Goal: Check status: Check status

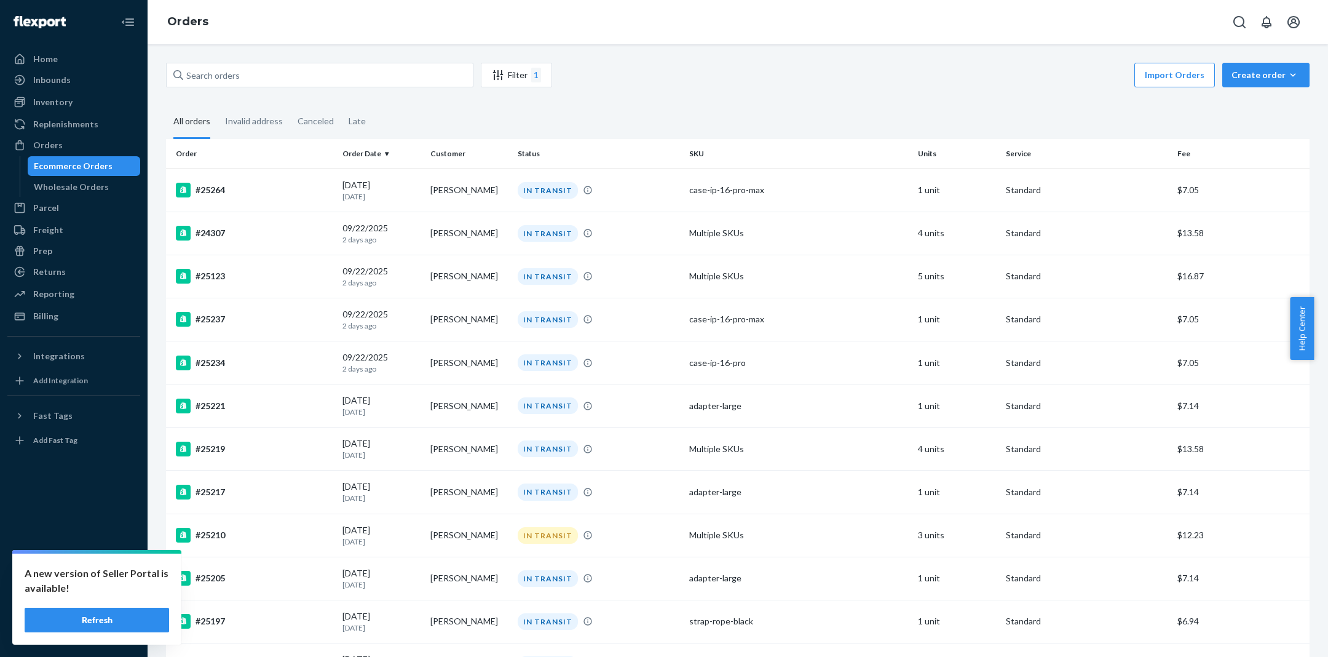
click at [87, 610] on button "Refresh" at bounding box center [97, 619] width 144 height 25
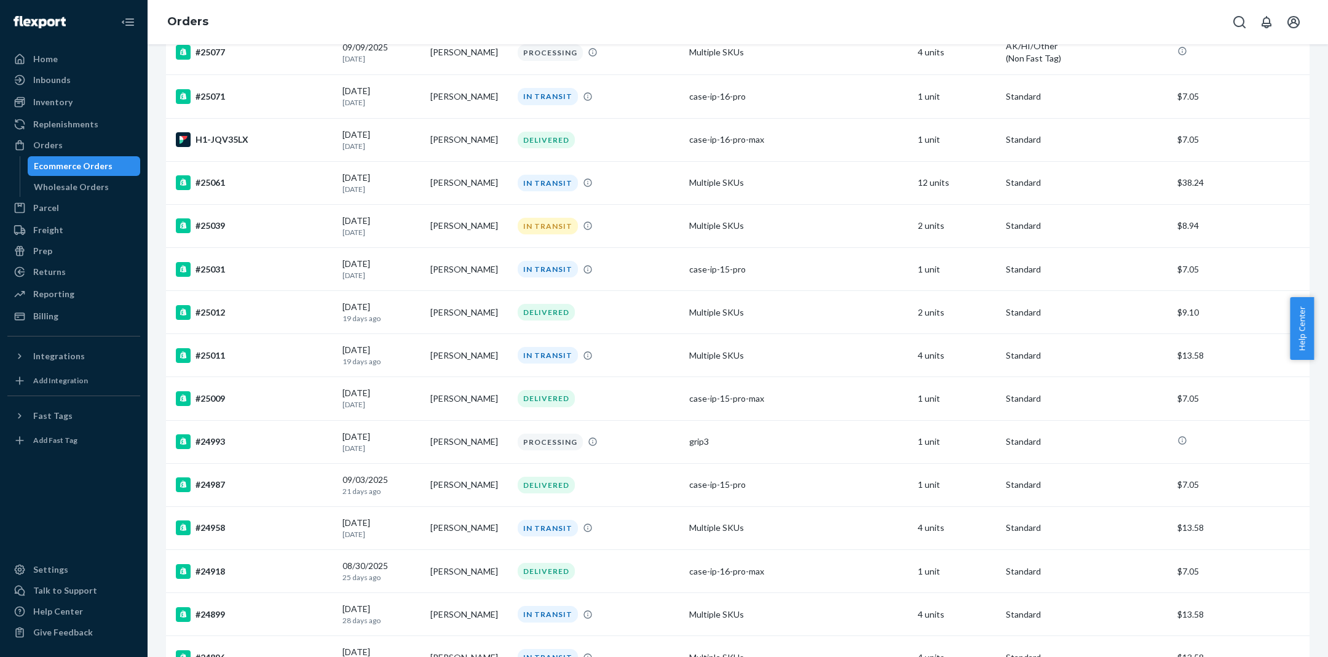
scroll to position [1745, 0]
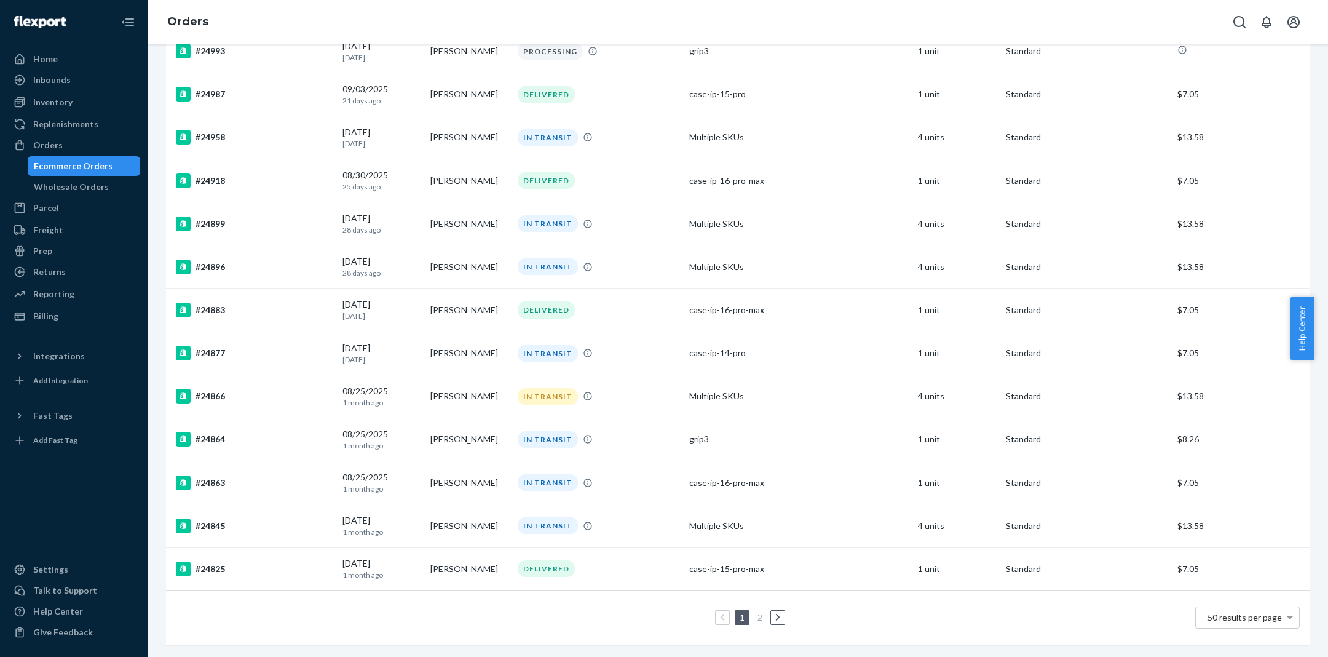
click at [755, 612] on link "2" at bounding box center [760, 617] width 10 height 10
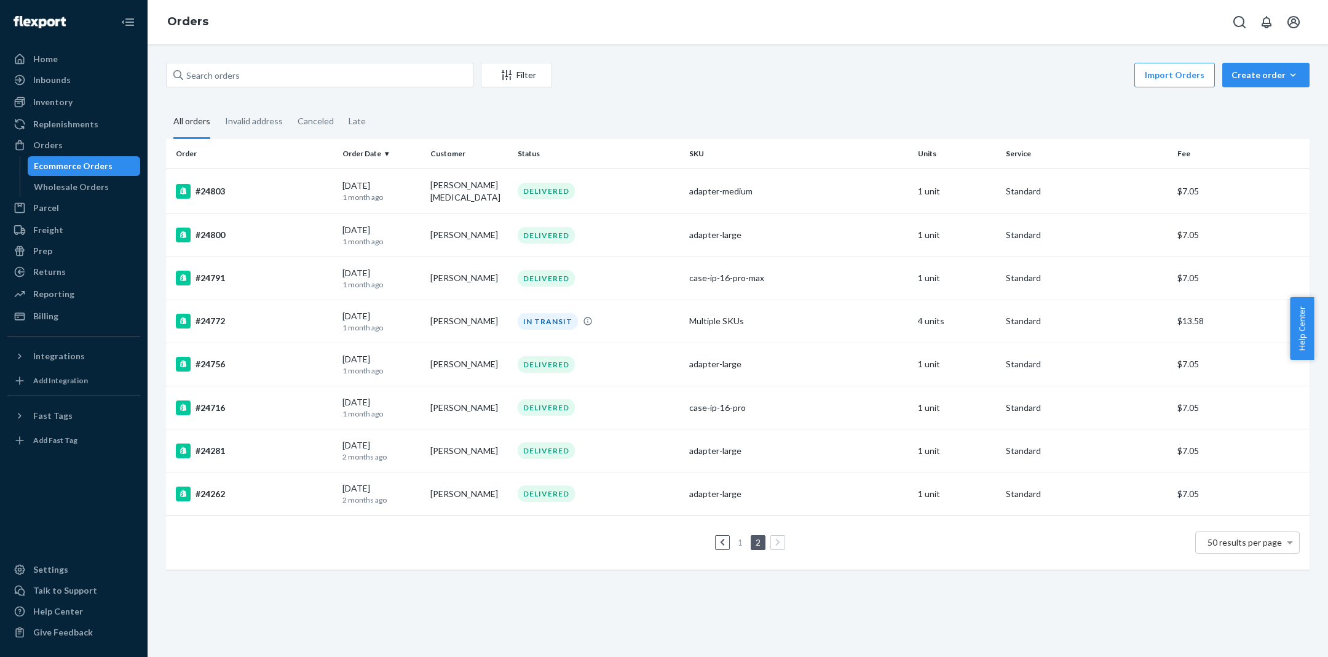
click at [720, 538] on icon at bounding box center [723, 542] width 6 height 9
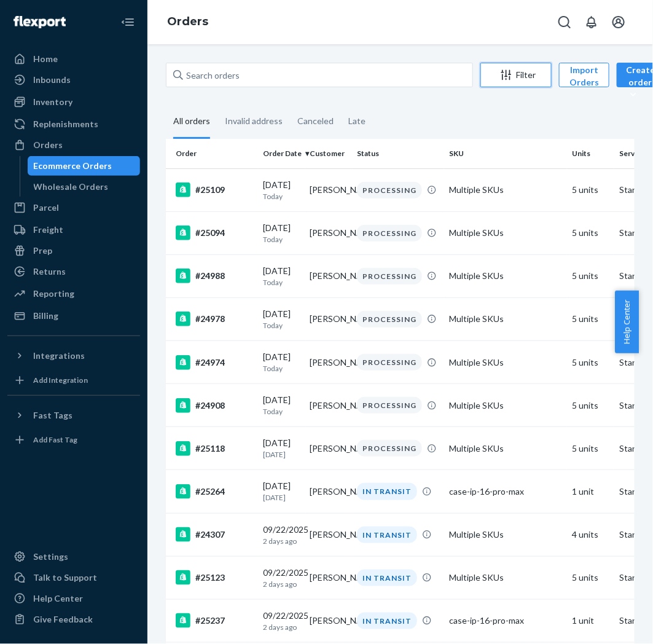
click at [523, 77] on div "Filter" at bounding box center [516, 75] width 70 height 12
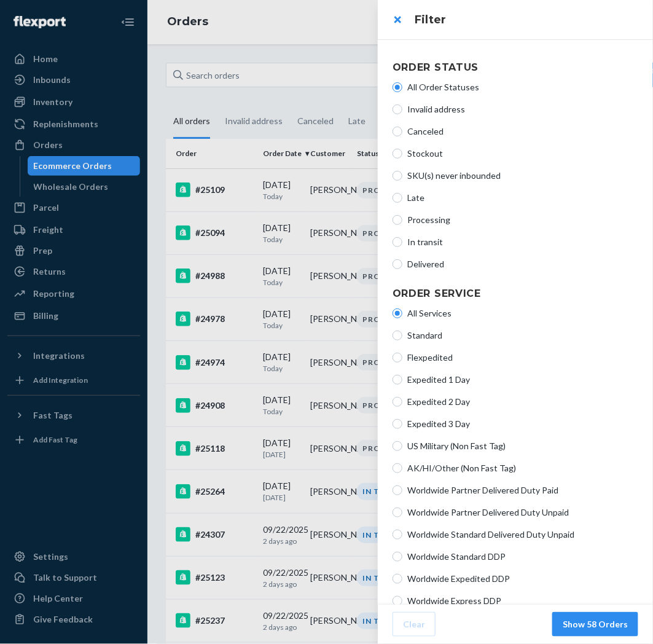
click at [433, 216] on span "Processing" at bounding box center [523, 220] width 231 height 12
click at [403, 216] on input "Processing" at bounding box center [398, 220] width 10 height 10
radio input "true"
radio input "false"
click at [618, 628] on button "Show 13 Orders" at bounding box center [596, 624] width 86 height 25
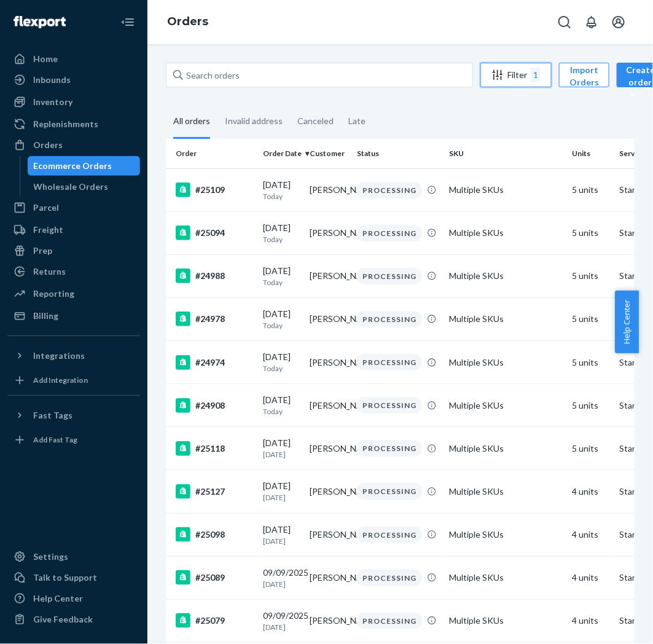
click at [536, 70] on div "1" at bounding box center [536, 75] width 10 height 15
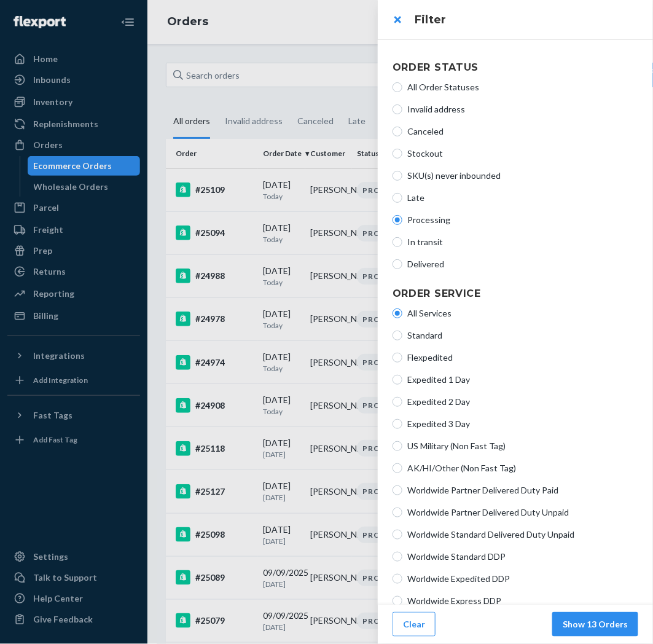
click at [425, 242] on span "In transit" at bounding box center [523, 242] width 231 height 12
click at [403, 242] on input "In transit" at bounding box center [398, 242] width 10 height 10
radio input "true"
radio input "false"
click at [619, 623] on button "Show 28 Orders" at bounding box center [596, 624] width 86 height 25
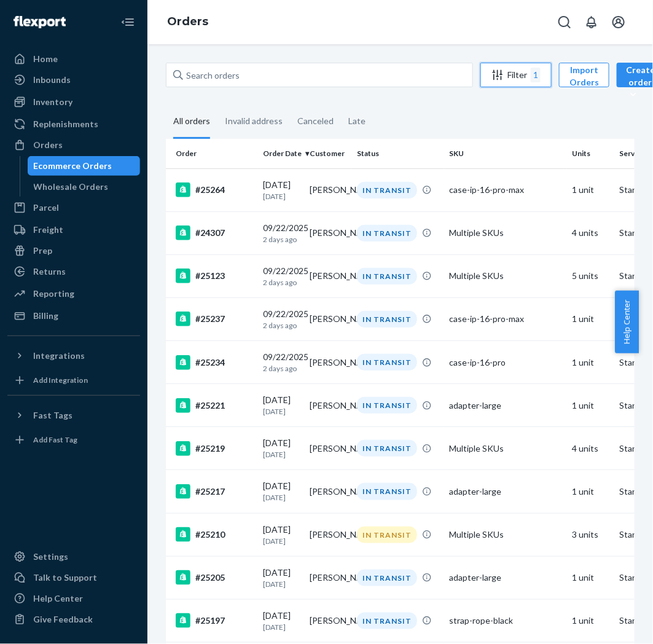
click at [530, 74] on div "Filter 1" at bounding box center [516, 75] width 70 height 15
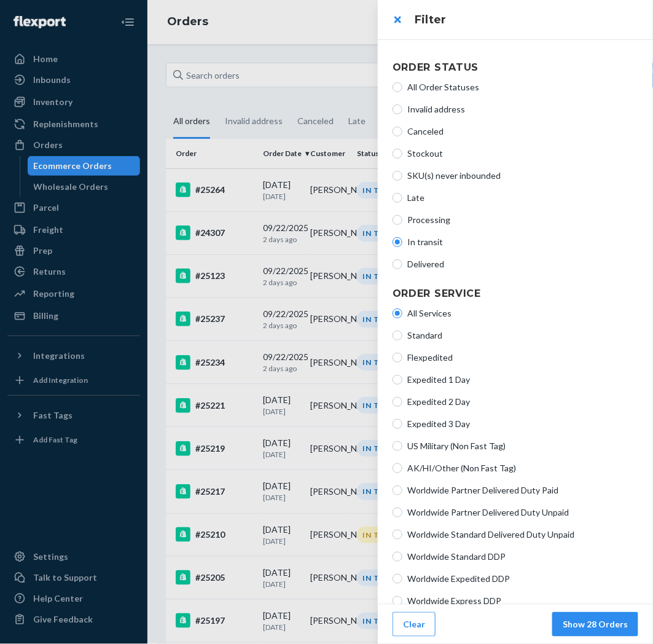
click at [430, 258] on span "Delivered" at bounding box center [523, 264] width 231 height 12
click at [403, 259] on input "Delivered" at bounding box center [398, 264] width 10 height 10
radio input "true"
radio input "false"
click at [433, 220] on span "Processing" at bounding box center [523, 220] width 231 height 12
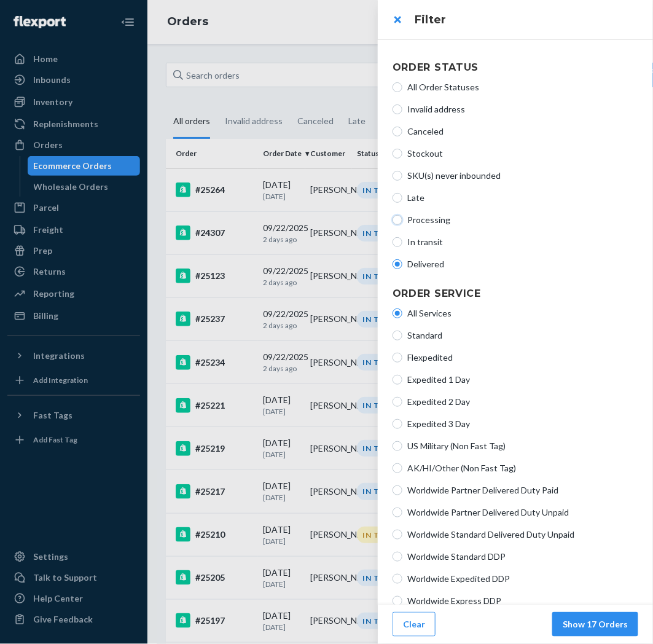
click at [403, 220] on input "Processing" at bounding box center [398, 220] width 10 height 10
radio input "true"
radio input "false"
click at [609, 628] on button "Show 13 Orders" at bounding box center [596, 624] width 86 height 25
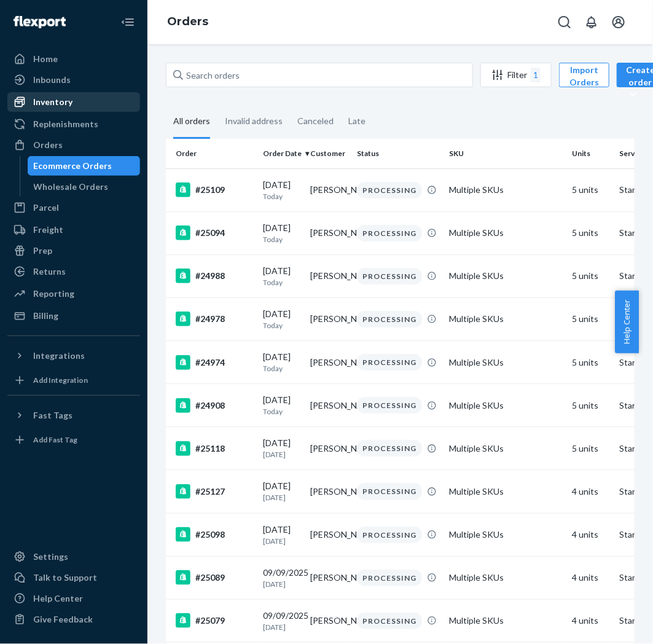
click at [90, 103] on div "Inventory" at bounding box center [74, 101] width 130 height 17
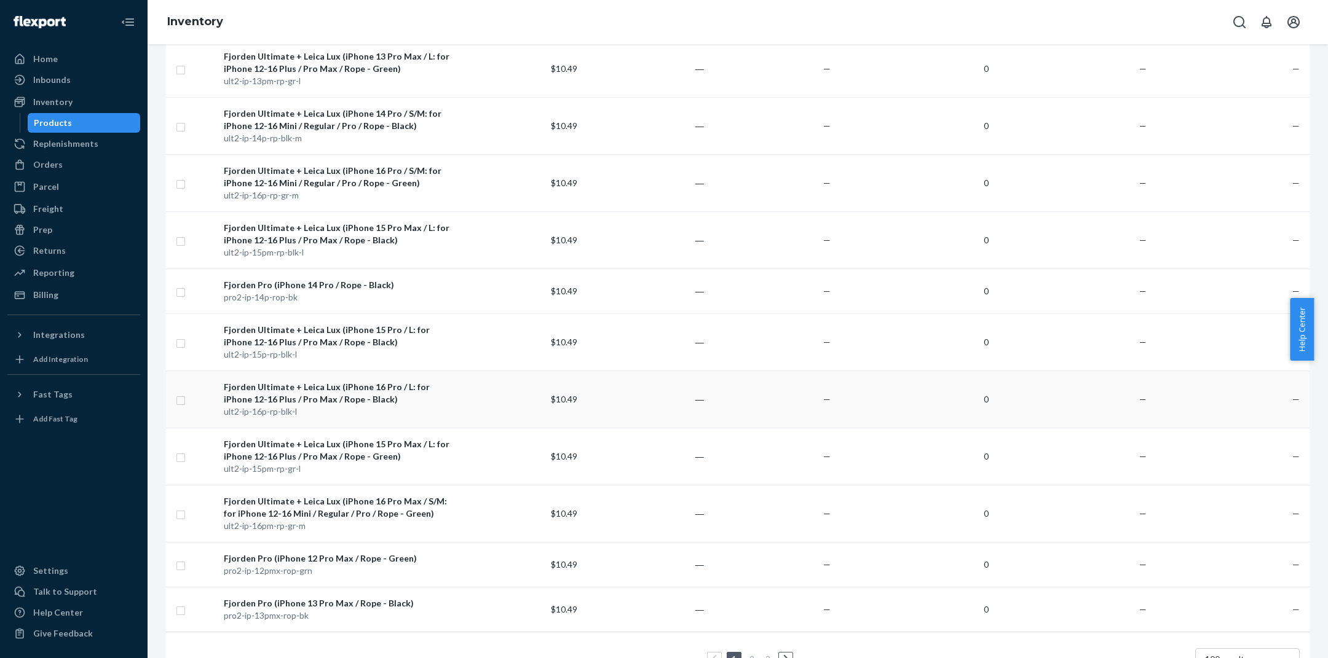
scroll to position [4855, 0]
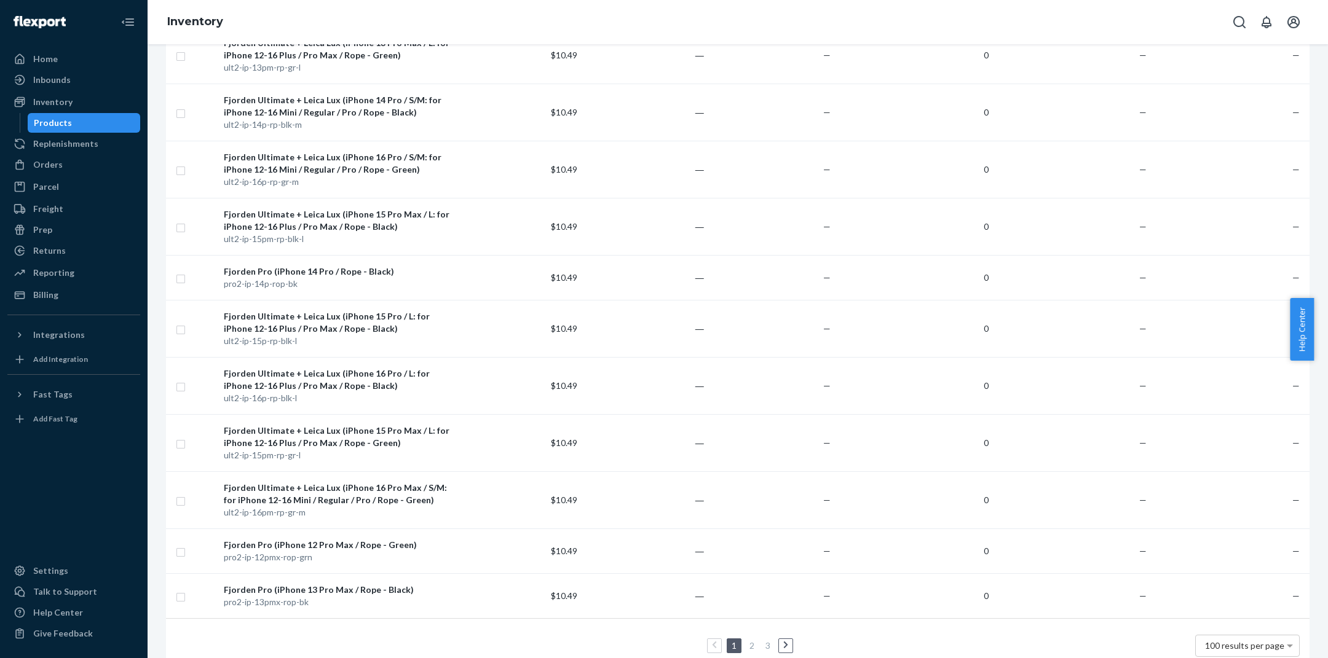
click at [747, 641] on link "2" at bounding box center [752, 646] width 10 height 10
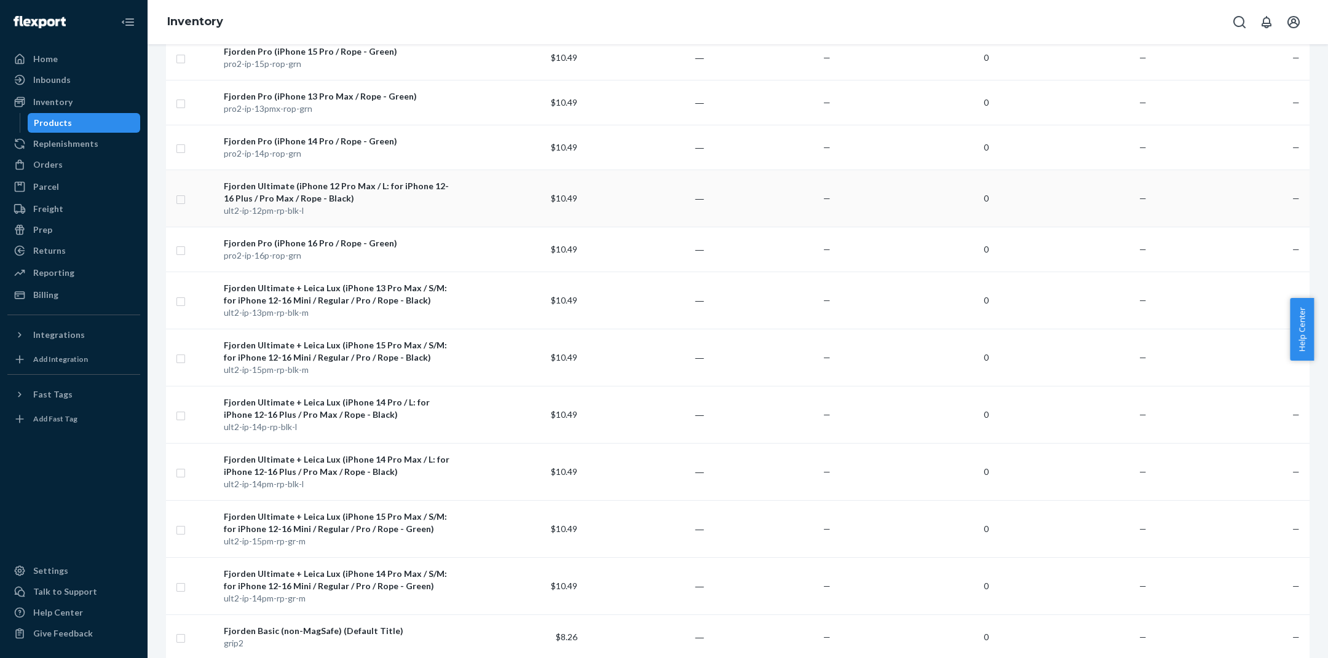
scroll to position [2775, 0]
